Goal: Information Seeking & Learning: Learn about a topic

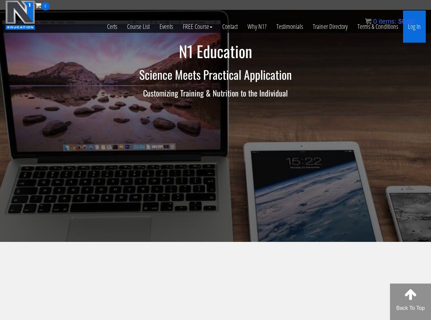
click at [415, 26] on link "Log In" at bounding box center [414, 27] width 23 height 32
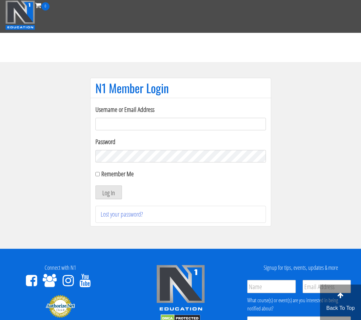
type input "laura2012lara@gmail.com"
click at [111, 199] on button "Log In" at bounding box center [109, 192] width 27 height 14
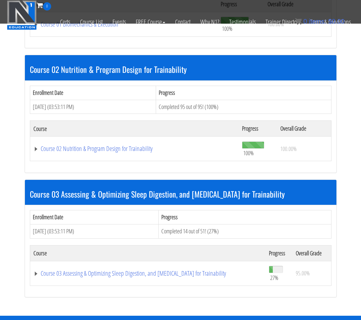
scroll to position [510, 0]
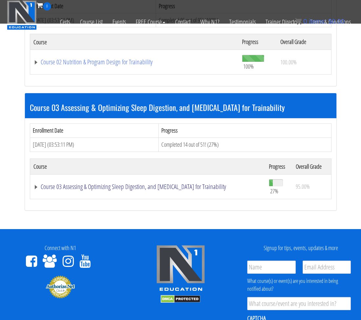
click at [196, 183] on link "Course 03 Assessing & Optimizing Sleep Digestion, and [MEDICAL_DATA] for Traina…" at bounding box center [147, 186] width 229 height 7
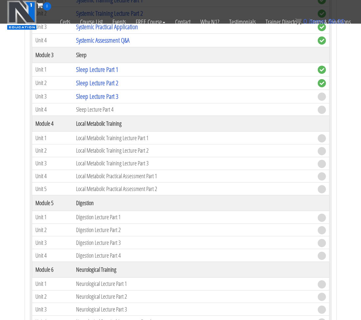
scroll to position [868, 0]
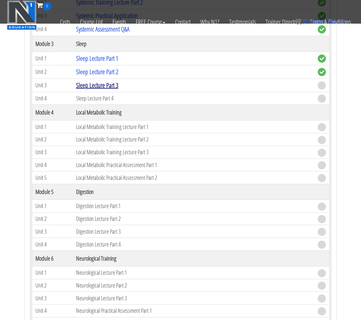
click at [103, 81] on link "Sleep Lecture Part 3" at bounding box center [97, 85] width 42 height 9
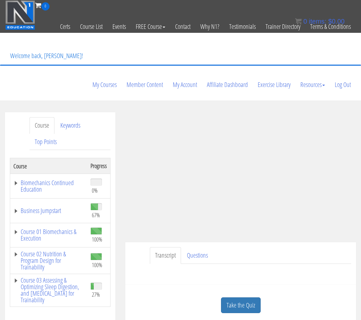
scroll to position [2, 0]
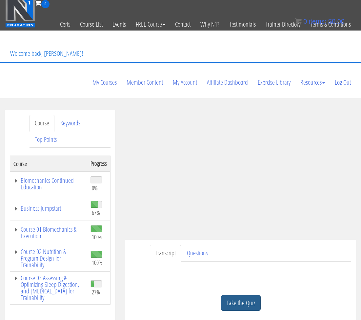
click at [252, 295] on link "Take the Quiz" at bounding box center [241, 303] width 40 height 16
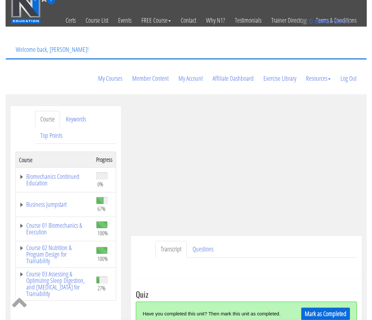
scroll to position [5, 0]
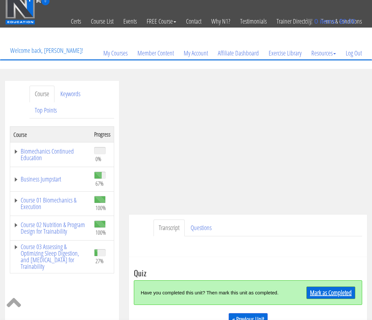
click at [343, 293] on link "Mark as Completed" at bounding box center [331, 293] width 49 height 12
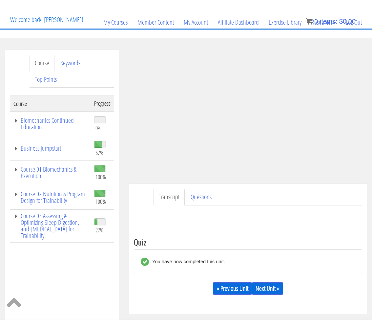
scroll to position [42, 0]
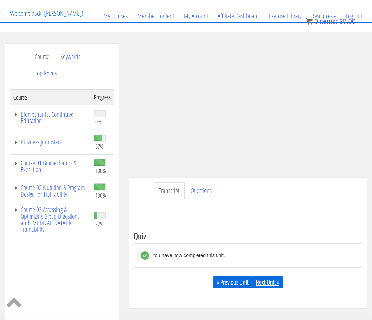
click at [275, 283] on link "Next Unit »" at bounding box center [267, 282] width 31 height 12
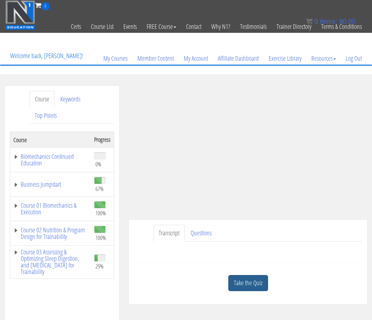
click at [250, 283] on link "Take the Quiz" at bounding box center [248, 283] width 40 height 16
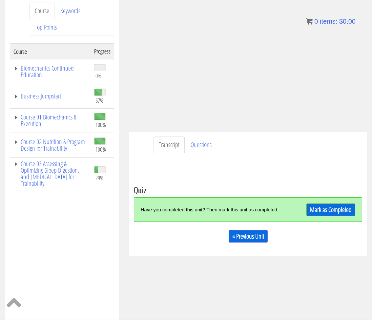
scroll to position [91, 0]
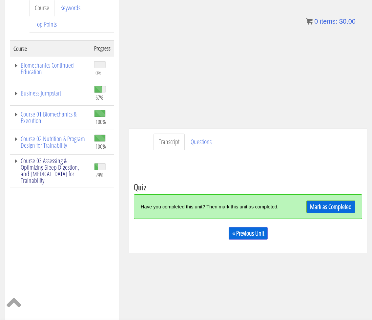
click at [15, 158] on link "Course 03 Assessing & Optimizing Sleep Digestion, and [MEDICAL_DATA] for Traina…" at bounding box center [50, 171] width 74 height 26
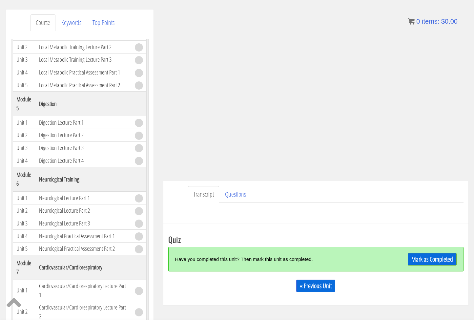
scroll to position [76, 0]
click at [372, 256] on link "Mark as Completed" at bounding box center [432, 259] width 49 height 12
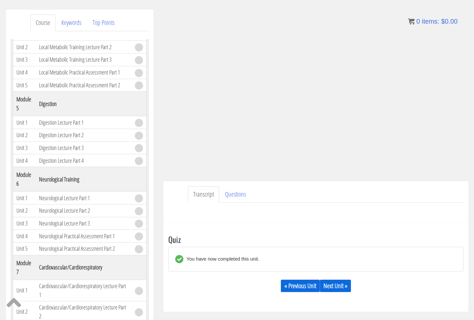
scroll to position [78, 0]
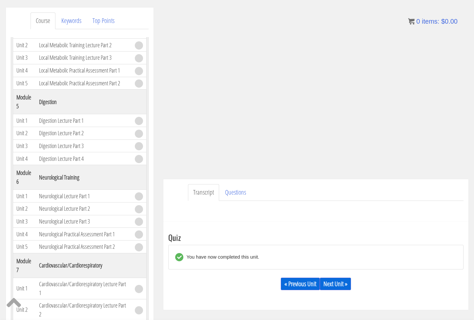
click at [329, 193] on ul "Transcript Questions" at bounding box center [326, 192] width 276 height 17
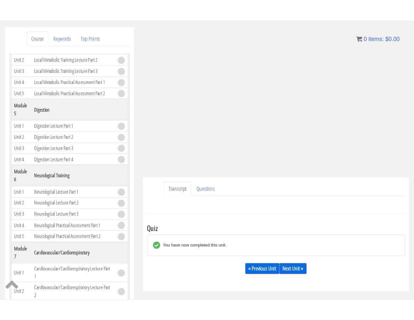
scroll to position [78, 0]
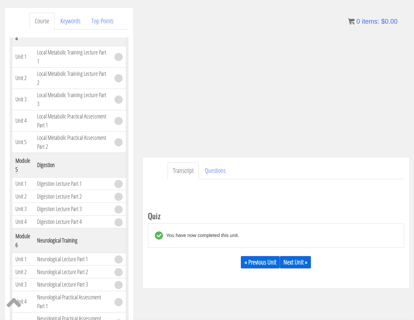
click at [284, 169] on ul "Transcript Questions" at bounding box center [286, 170] width 237 height 17
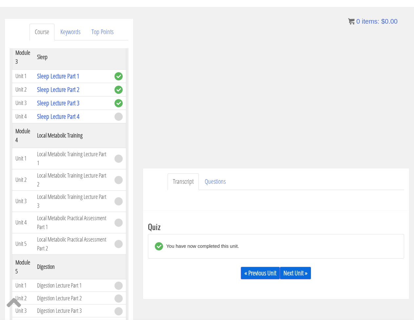
scroll to position [405, 0]
click at [302, 200] on div "Name First Last Email Unit Questions * Submit" at bounding box center [276, 198] width 256 height 16
click at [304, 272] on link "Next Unit »" at bounding box center [295, 273] width 31 height 12
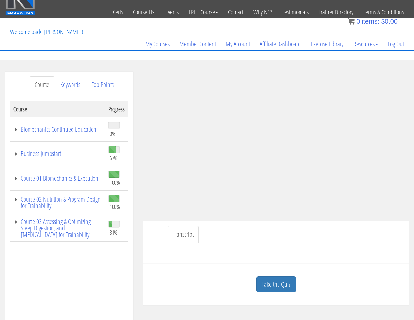
scroll to position [48, 0]
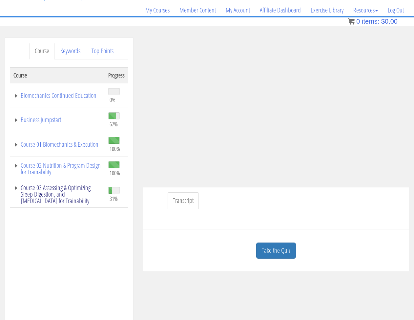
click at [16, 187] on link "Course 03 Assessing & Optimizing Sleep Digestion, and [MEDICAL_DATA] for Traina…" at bounding box center [57, 194] width 88 height 20
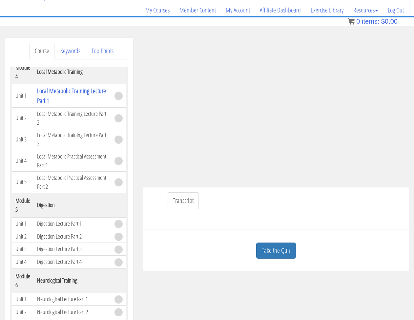
scroll to position [476, 0]
